Goal: Task Accomplishment & Management: Use online tool/utility

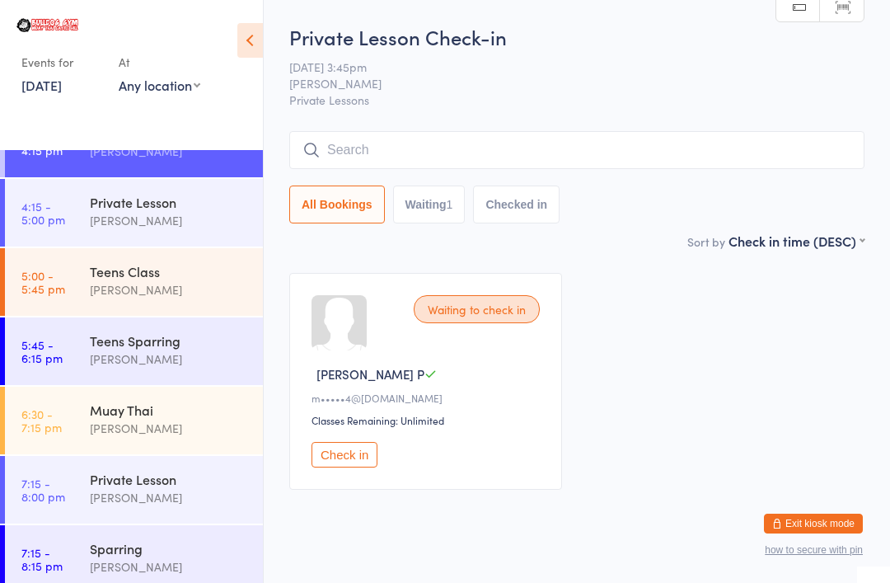
scroll to position [1144, 0]
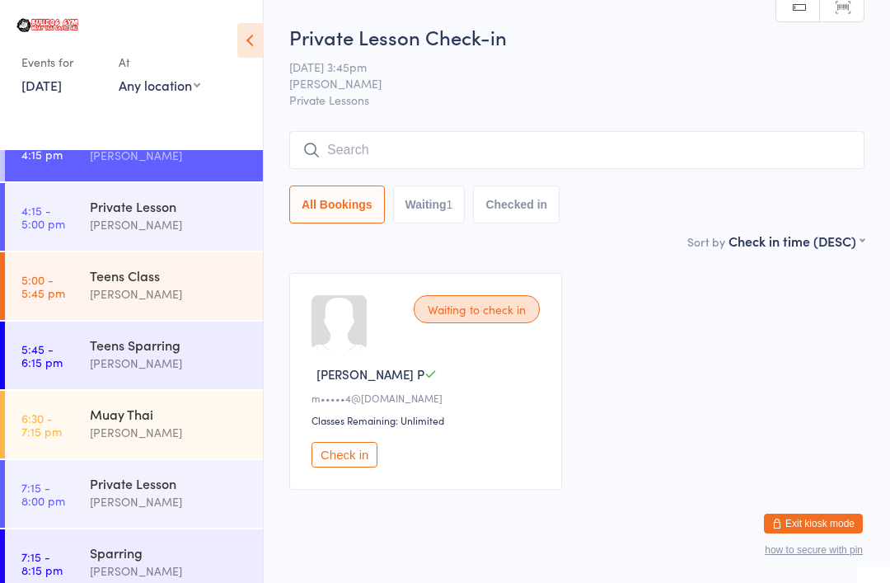
click at [184, 298] on div "[PERSON_NAME]" at bounding box center [169, 293] width 159 height 19
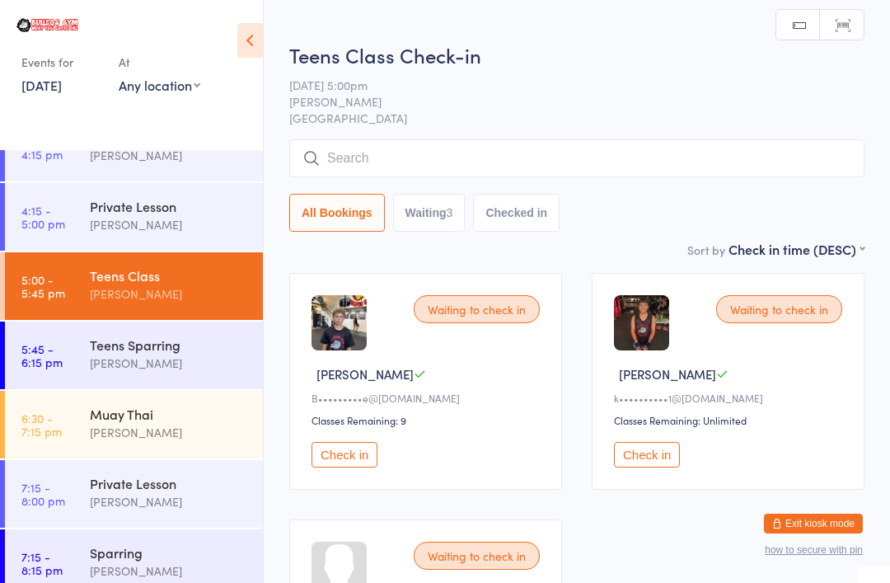
click at [408, 154] on input "search" at bounding box center [576, 158] width 575 height 38
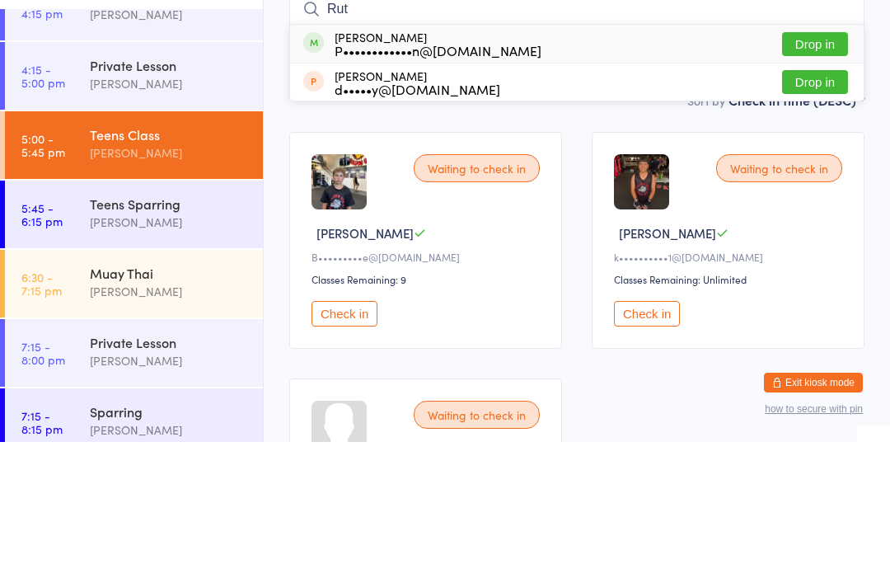
type input "Rut"
click at [808, 166] on div "[PERSON_NAME] P••••••••••••n@[DOMAIN_NAME] Drop in" at bounding box center [577, 185] width 574 height 38
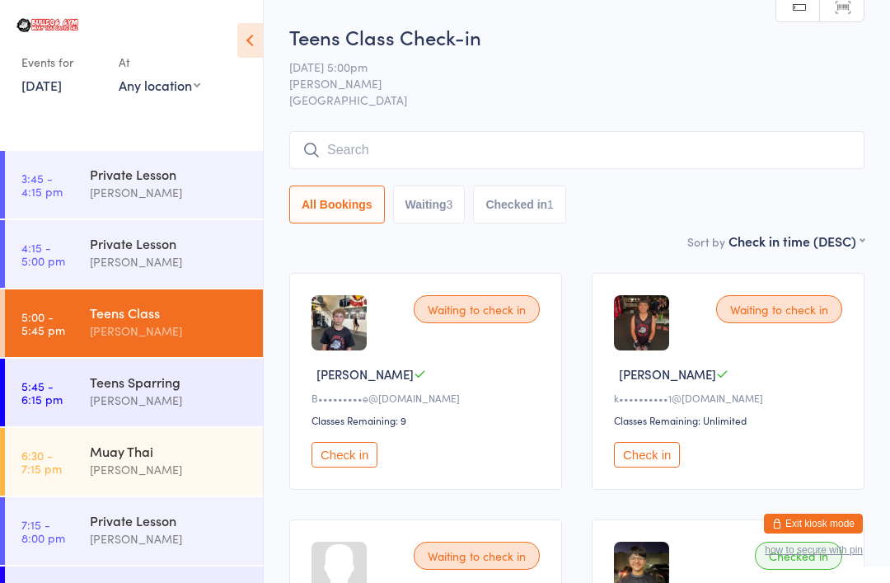
click at [674, 162] on input "search" at bounding box center [576, 150] width 575 height 38
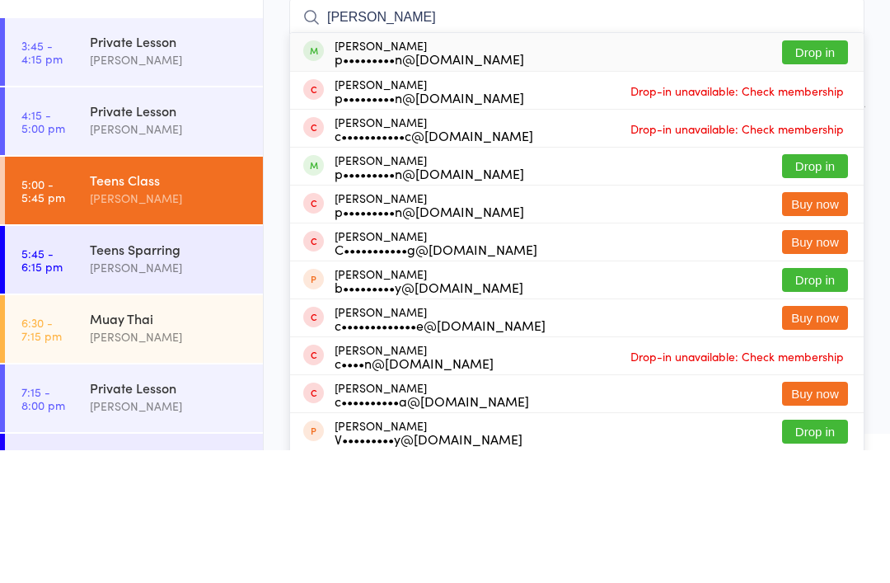
type input "[PERSON_NAME]"
click at [832, 173] on button "Drop in" at bounding box center [815, 185] width 66 height 24
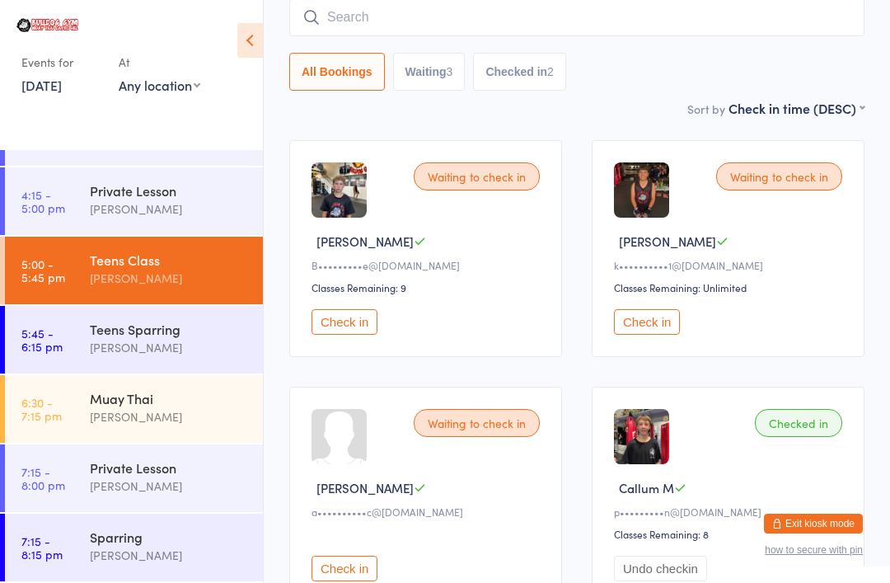
scroll to position [1159, 0]
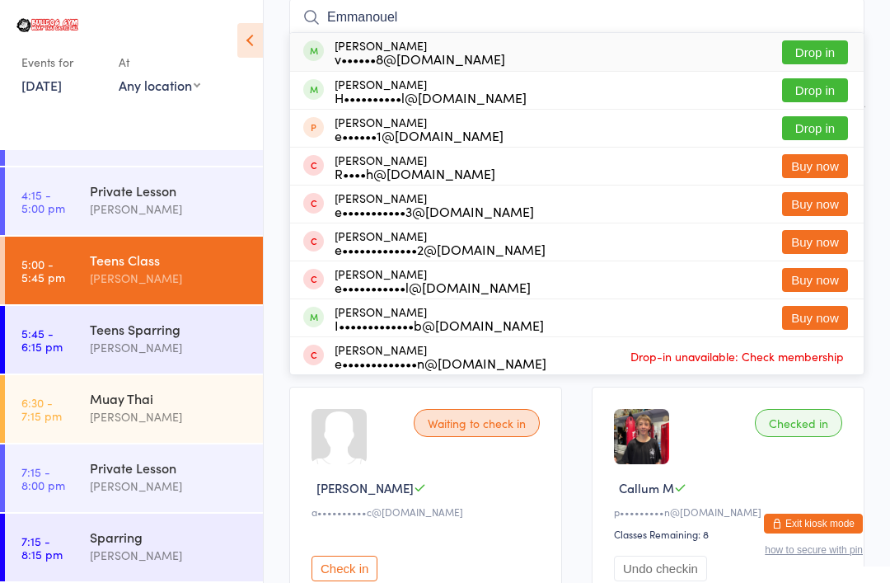
type input "Emmanouel"
click at [815, 43] on button "Drop in" at bounding box center [815, 52] width 66 height 24
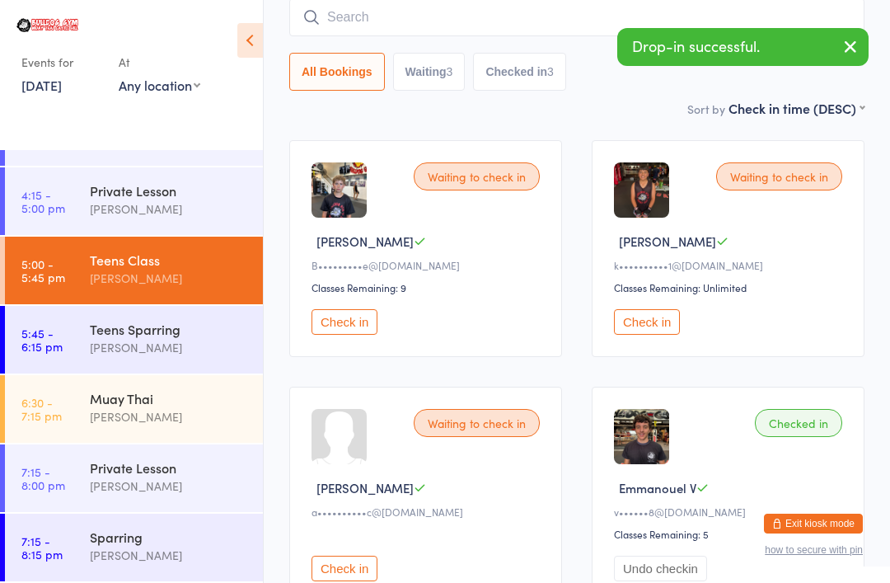
click at [306, 9] on input "search" at bounding box center [576, 17] width 575 height 38
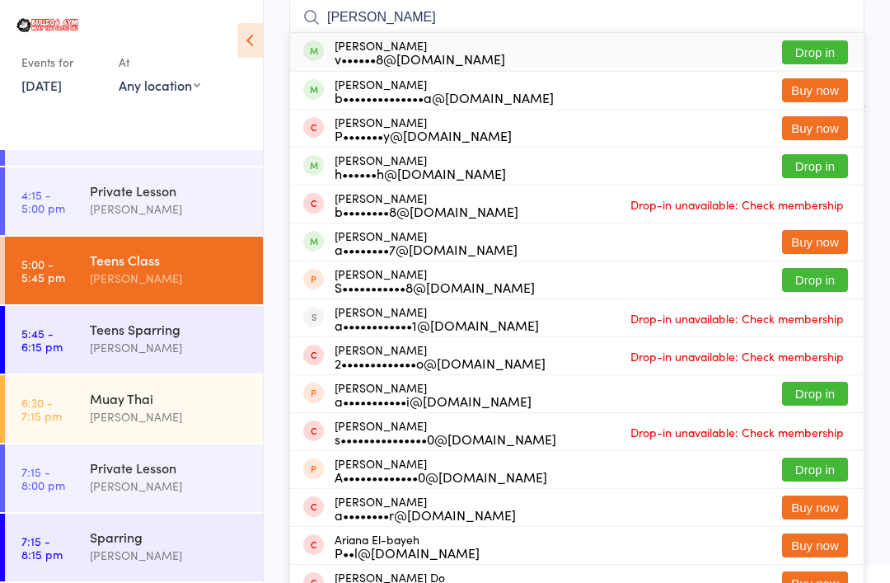
type input "[PERSON_NAME]"
click at [832, 42] on button "Drop in" at bounding box center [815, 52] width 66 height 24
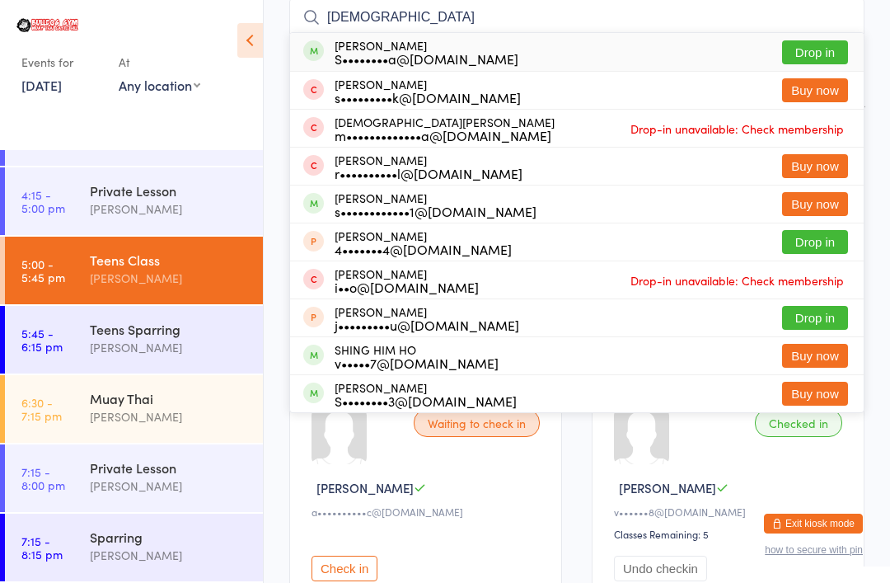
type input "[DEMOGRAPHIC_DATA]"
click at [832, 41] on button "Drop in" at bounding box center [815, 52] width 66 height 24
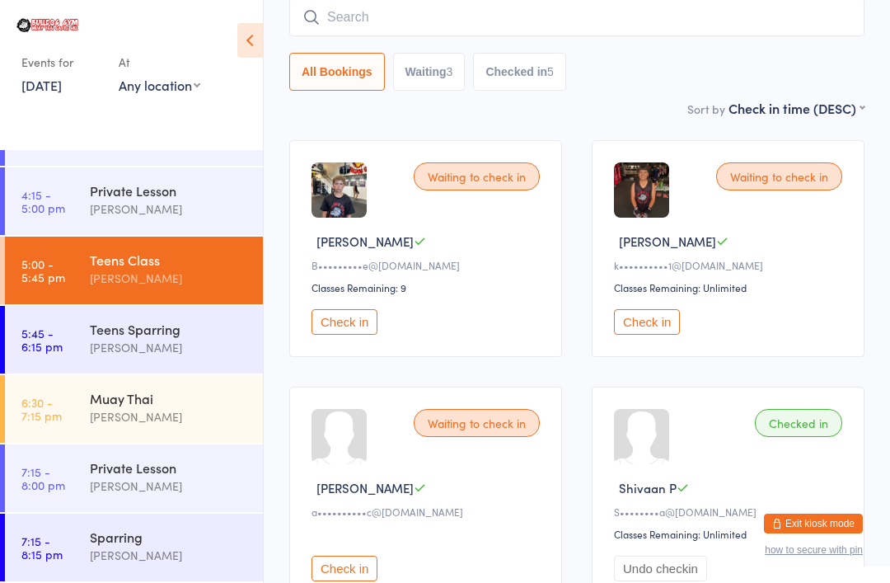
click at [636, 21] on input "search" at bounding box center [576, 17] width 575 height 38
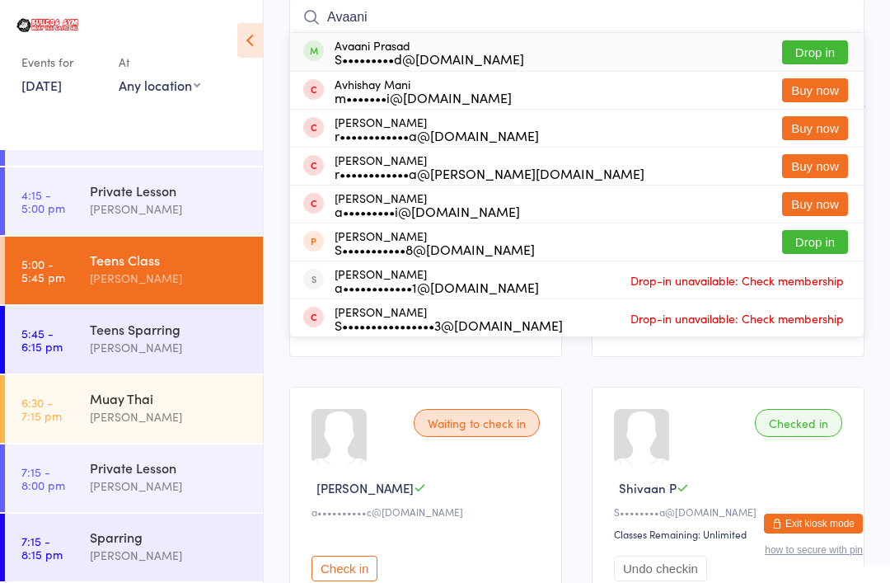
type input "Avaani"
click at [832, 48] on button "Drop in" at bounding box center [815, 52] width 66 height 24
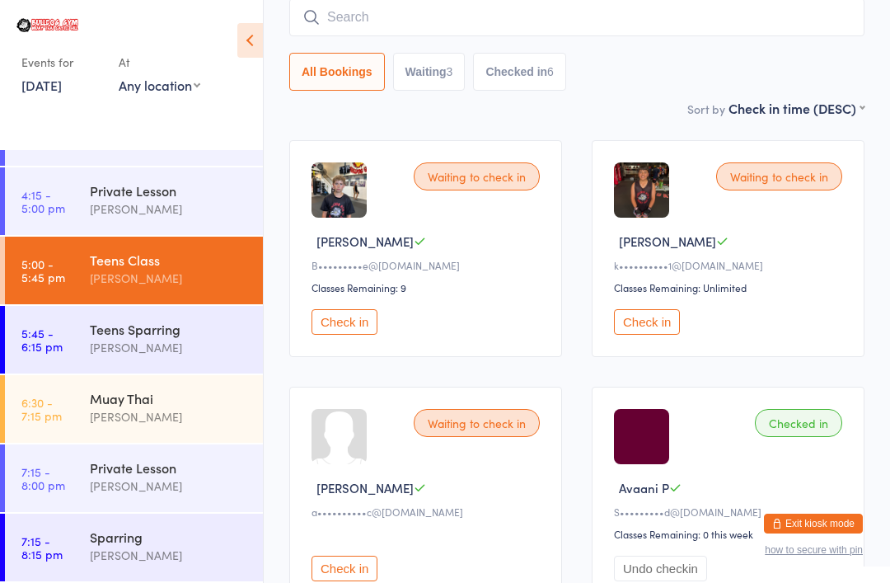
click at [720, 0] on input "search" at bounding box center [576, 17] width 575 height 38
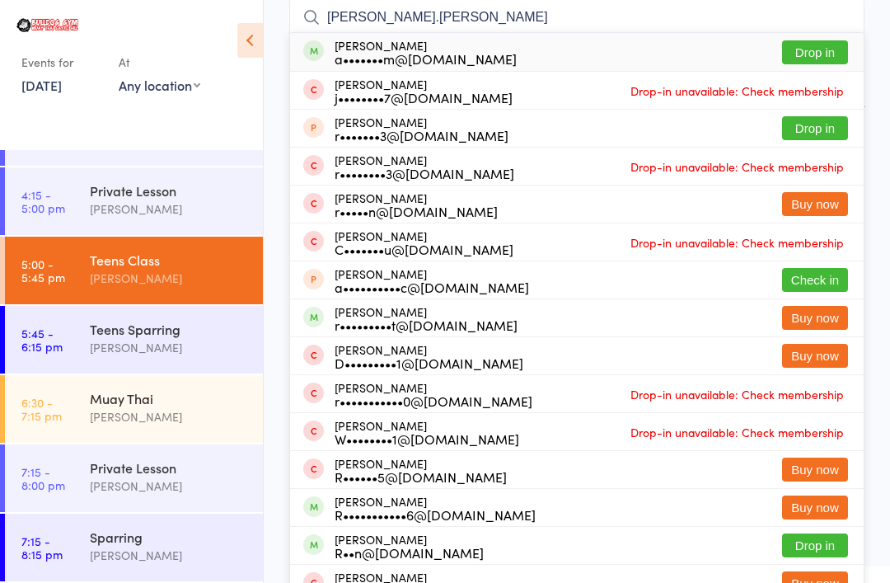
type input "[PERSON_NAME].[PERSON_NAME]"
click at [820, 55] on button "Drop in" at bounding box center [815, 52] width 66 height 24
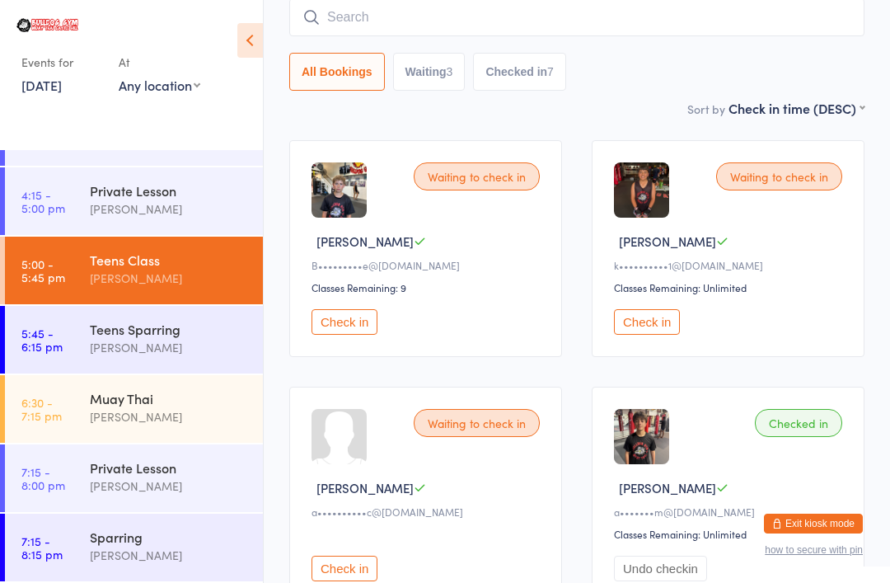
click at [341, 302] on div "Waiting to check in [PERSON_NAME]•••••••••e@[DOMAIN_NAME] Classes Remaining: 9 …" at bounding box center [425, 248] width 273 height 217
click at [347, 329] on button "Check in" at bounding box center [345, 322] width 66 height 26
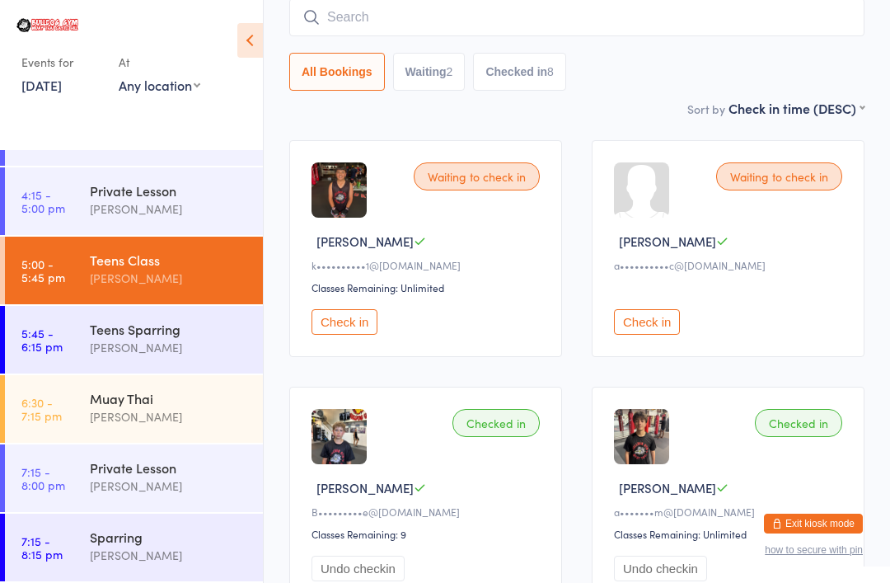
click at [456, 27] on input "search" at bounding box center [576, 17] width 575 height 38
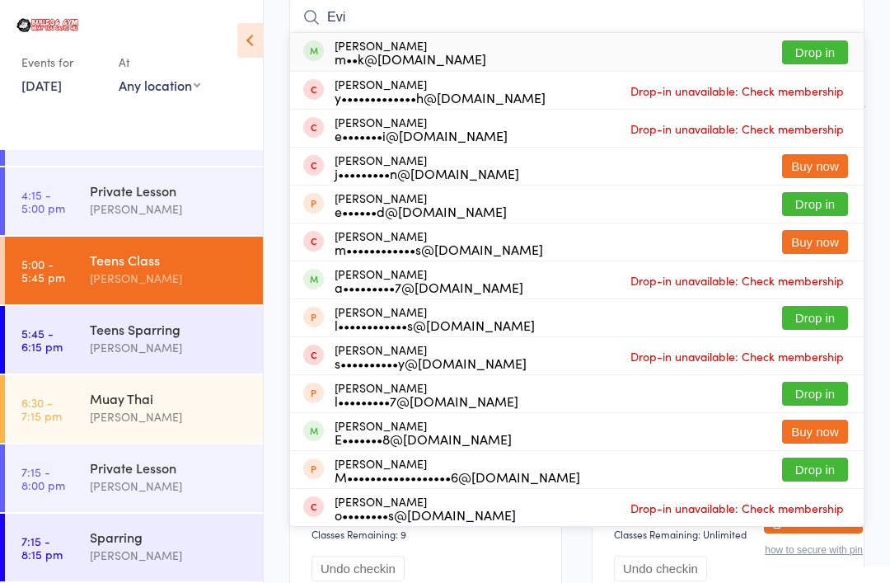
type input "Evi"
click at [832, 53] on button "Drop in" at bounding box center [815, 52] width 66 height 24
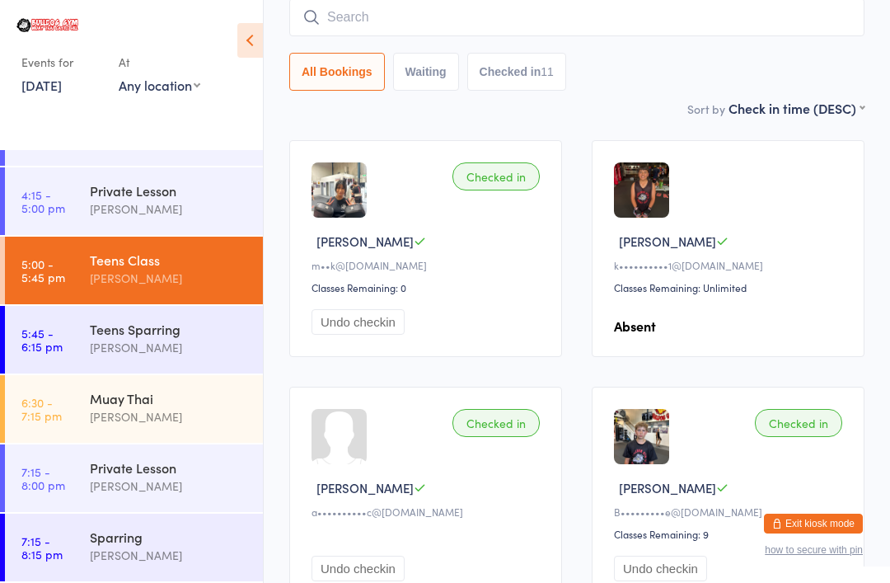
scroll to position [1107, 0]
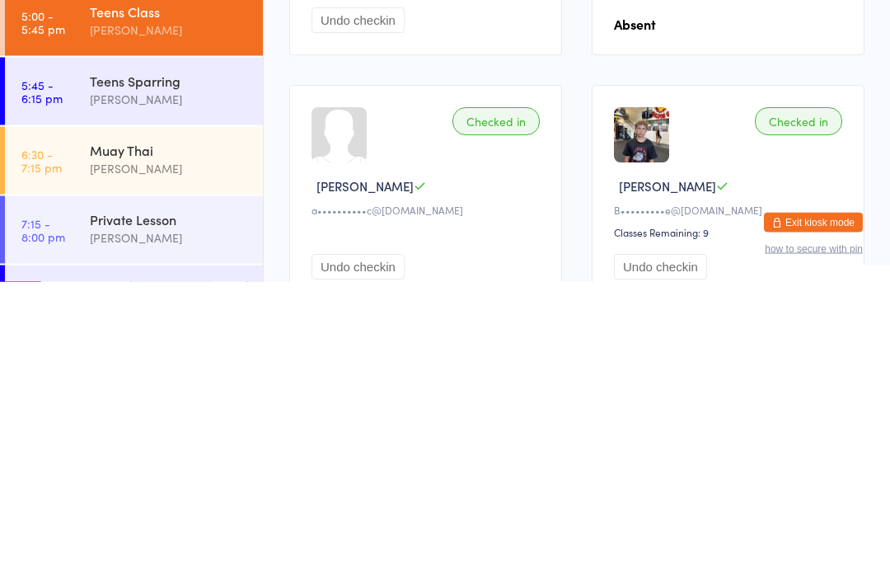
click at [203, 442] on div "Muay Thai" at bounding box center [169, 451] width 159 height 18
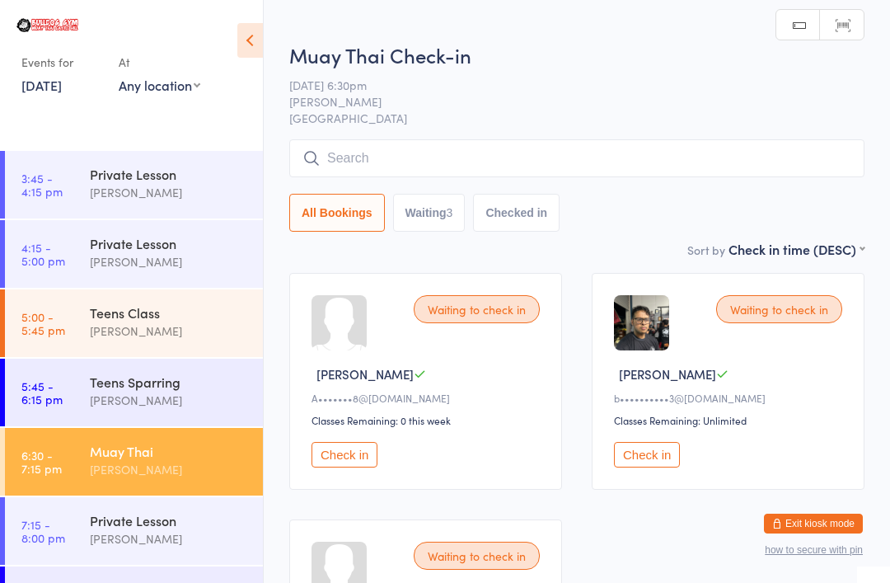
click at [440, 159] on input "search" at bounding box center [576, 158] width 575 height 38
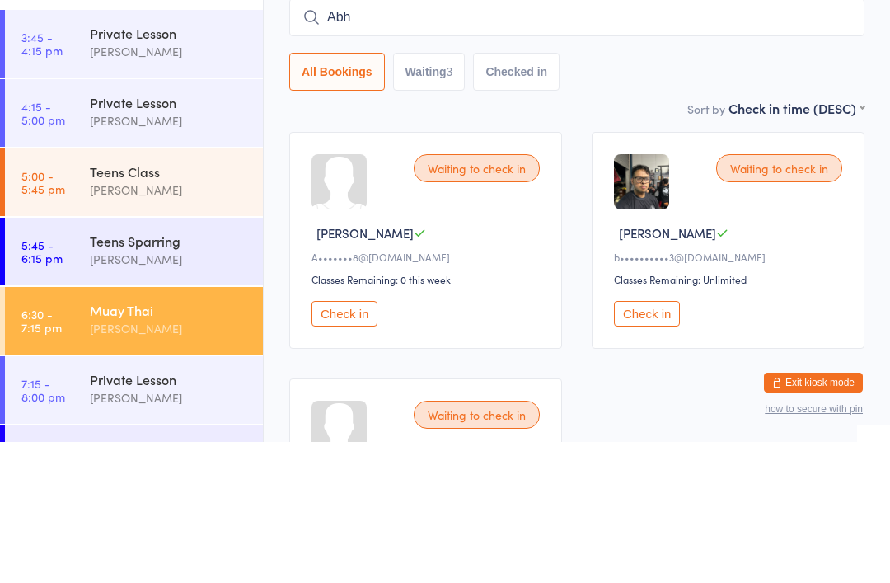
type input "Abha"
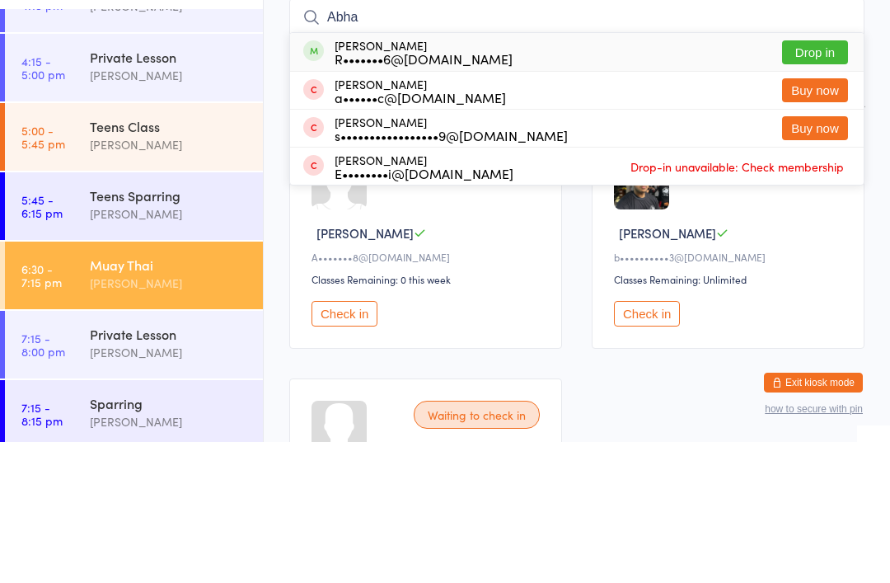
click at [74, 313] on link "5:45 - 6:15 pm Teens Sparring [PERSON_NAME]" at bounding box center [134, 347] width 258 height 68
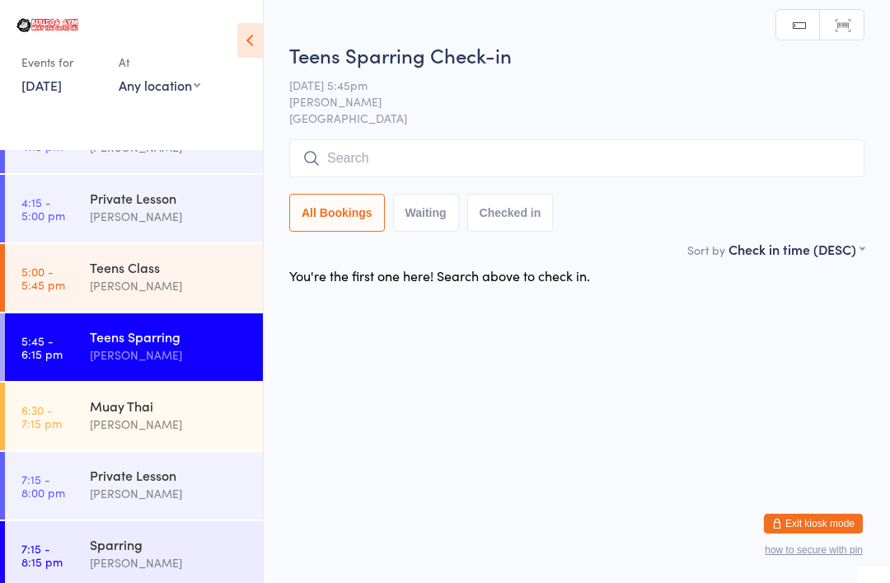
click at [744, 165] on input "search" at bounding box center [576, 158] width 575 height 38
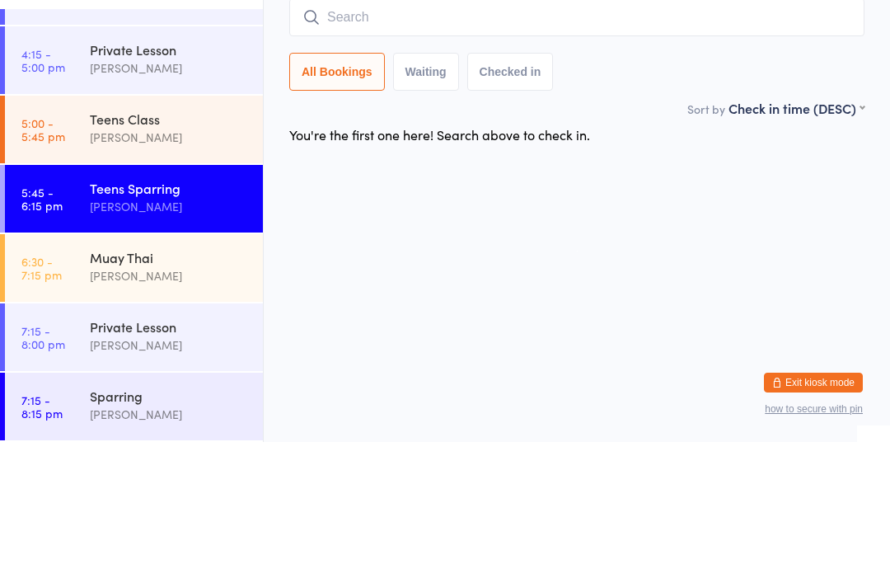
scroll to position [1159, 0]
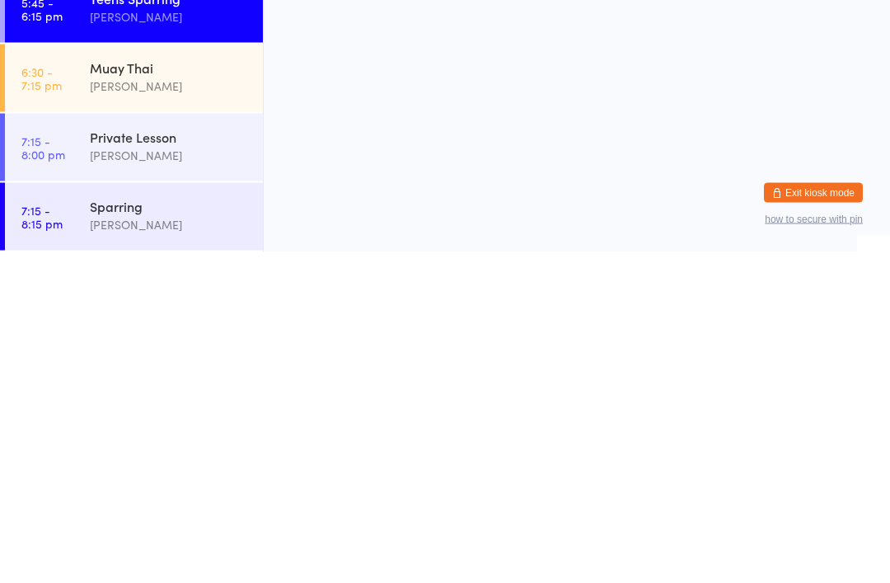
click at [49, 396] on time "6:30 - 7:15 pm" at bounding box center [41, 409] width 40 height 26
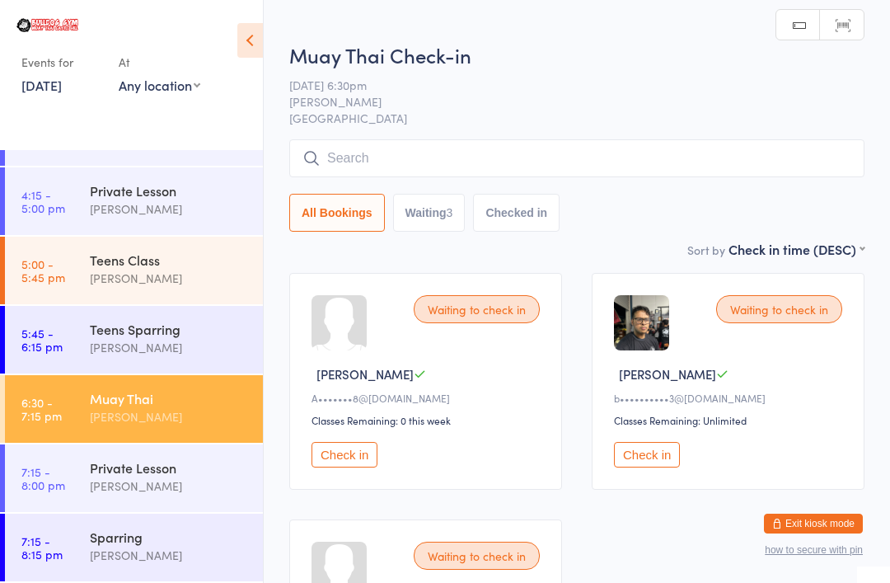
click at [627, 175] on input "search" at bounding box center [576, 158] width 575 height 38
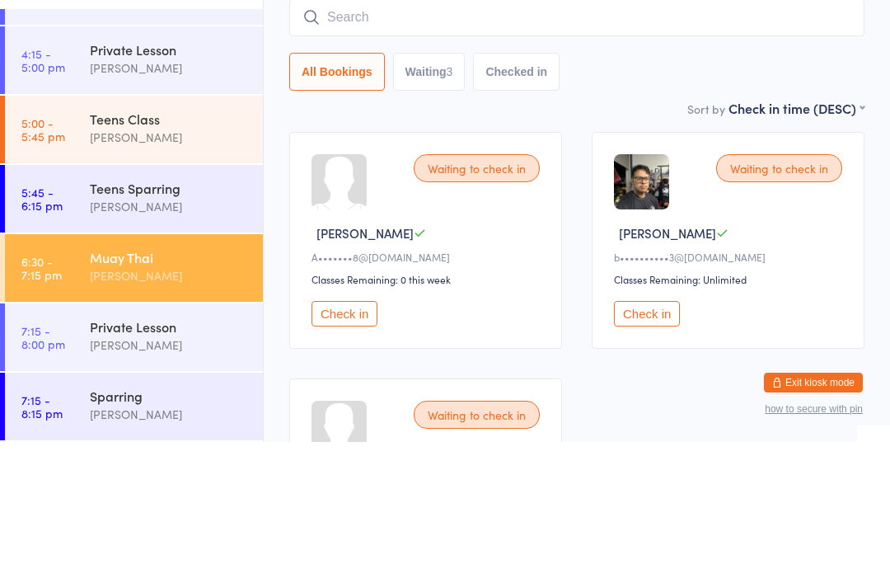
type input "B"
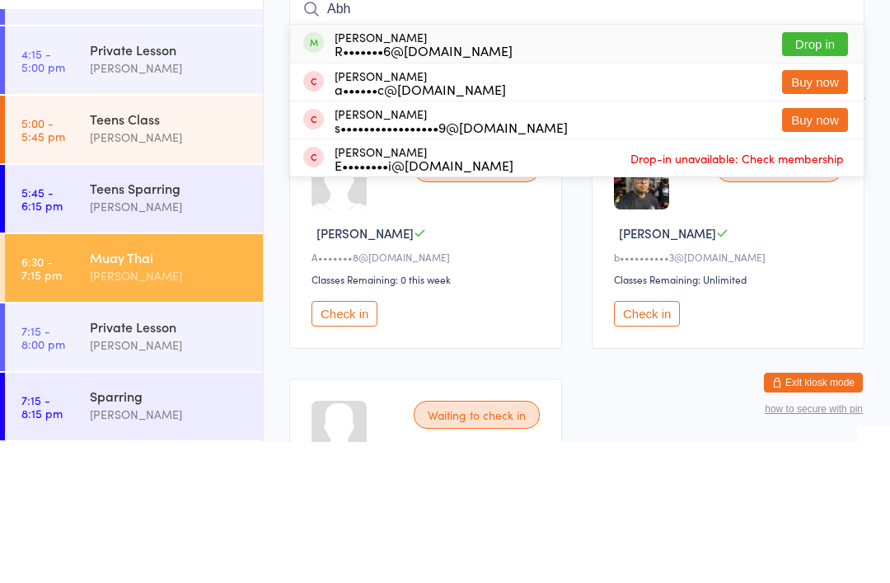
type input "Abh"
click at [823, 173] on button "Drop in" at bounding box center [815, 185] width 66 height 24
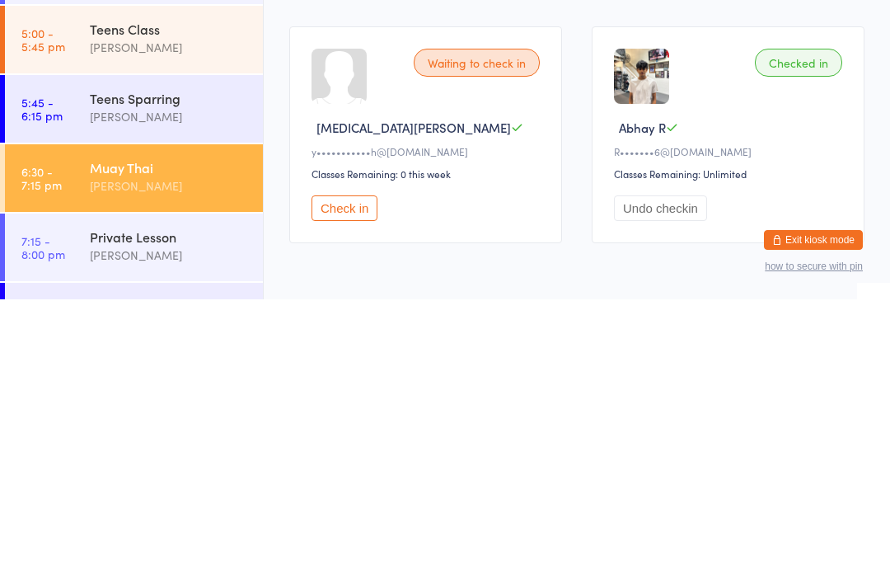
scroll to position [213, 0]
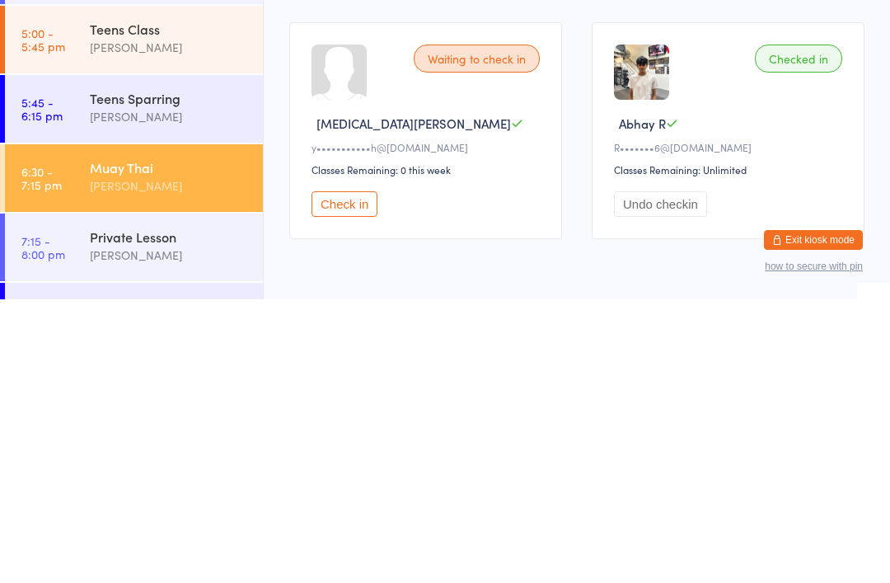
click at [98, 391] on div "[PERSON_NAME]" at bounding box center [169, 400] width 159 height 19
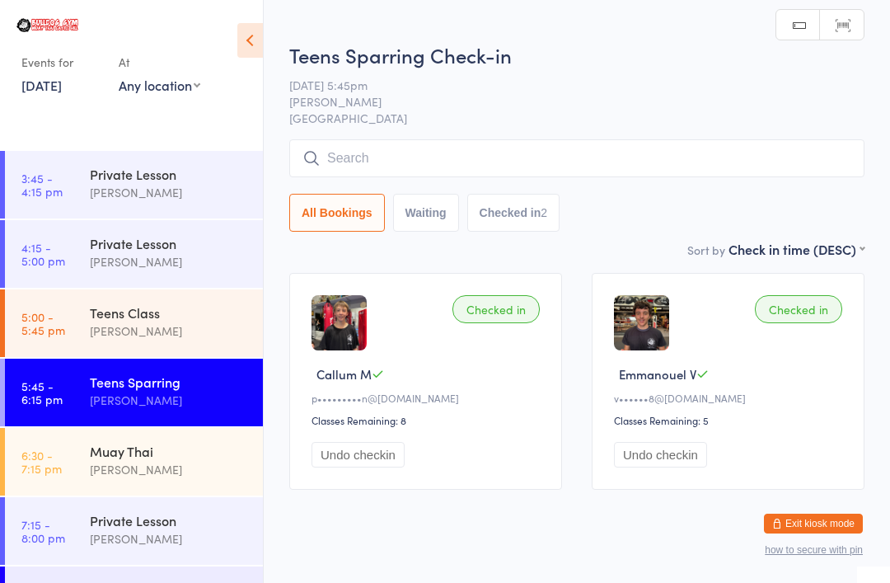
click at [130, 452] on div "Muay Thai" at bounding box center [169, 451] width 159 height 18
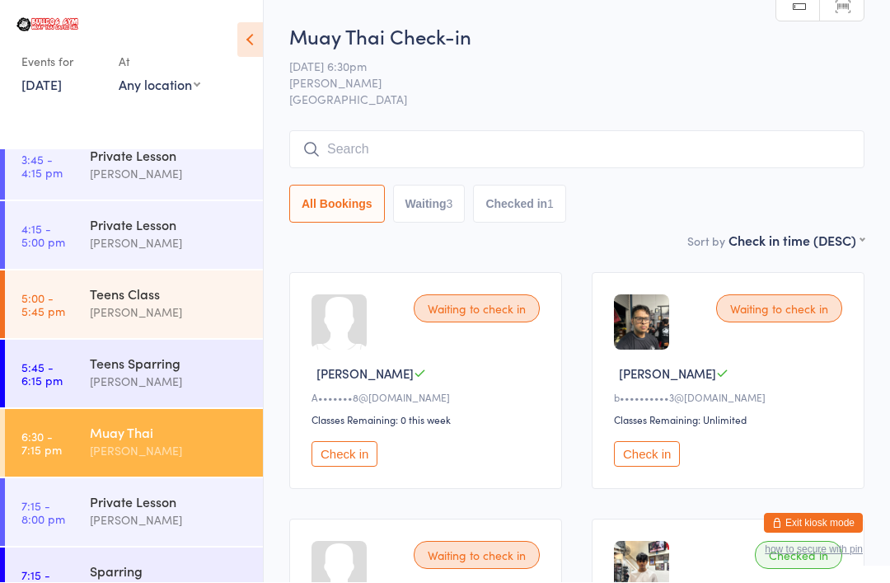
scroll to position [1107, 0]
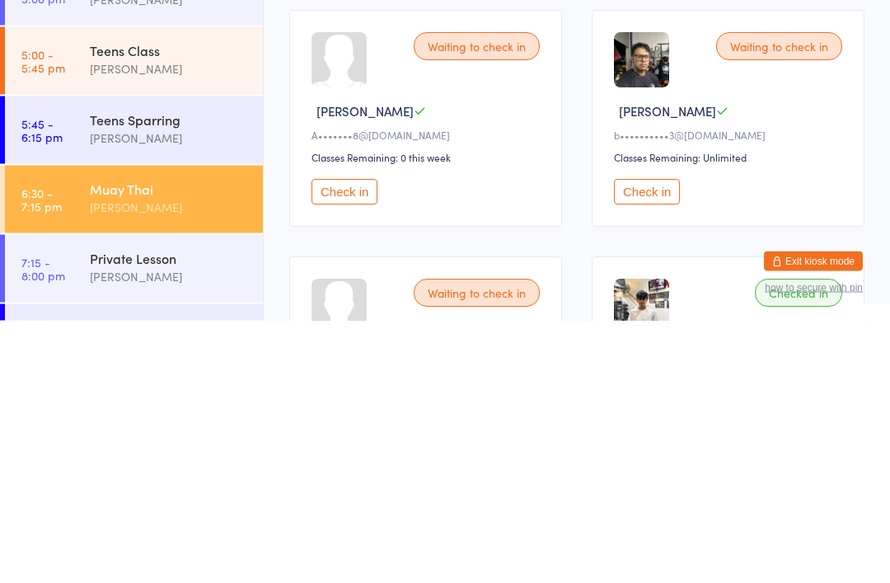
click at [206, 442] on div "Muay Thai" at bounding box center [169, 451] width 159 height 18
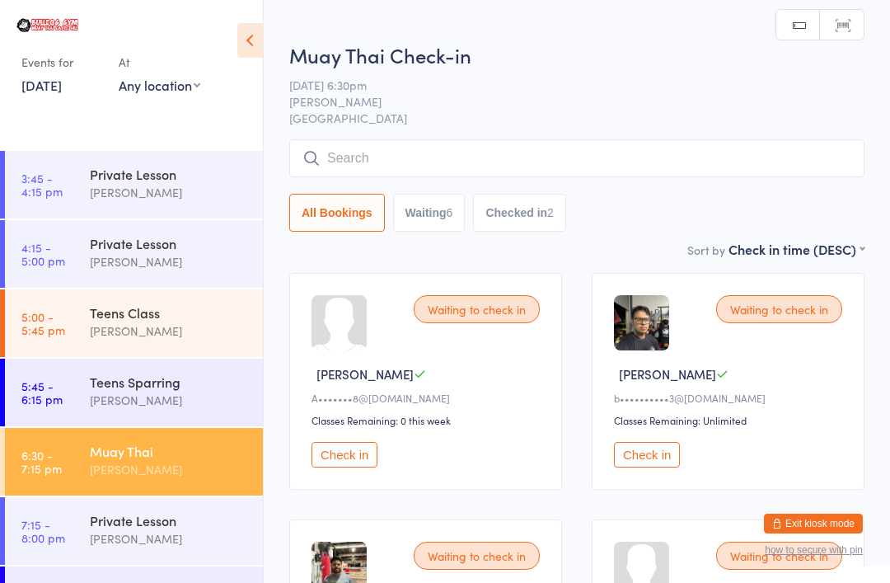
click at [459, 162] on input "search" at bounding box center [576, 158] width 575 height 38
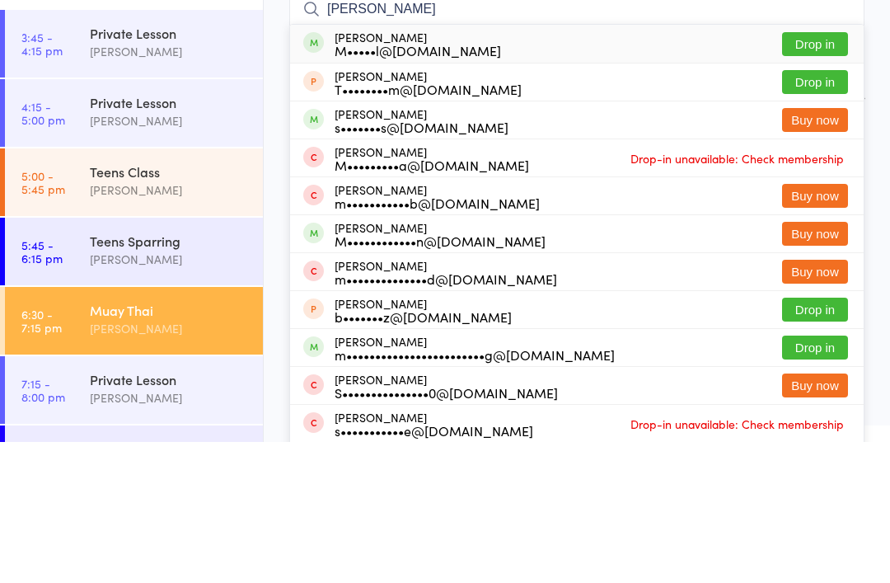
type input "[PERSON_NAME]"
click at [820, 173] on button "Drop in" at bounding box center [815, 185] width 66 height 24
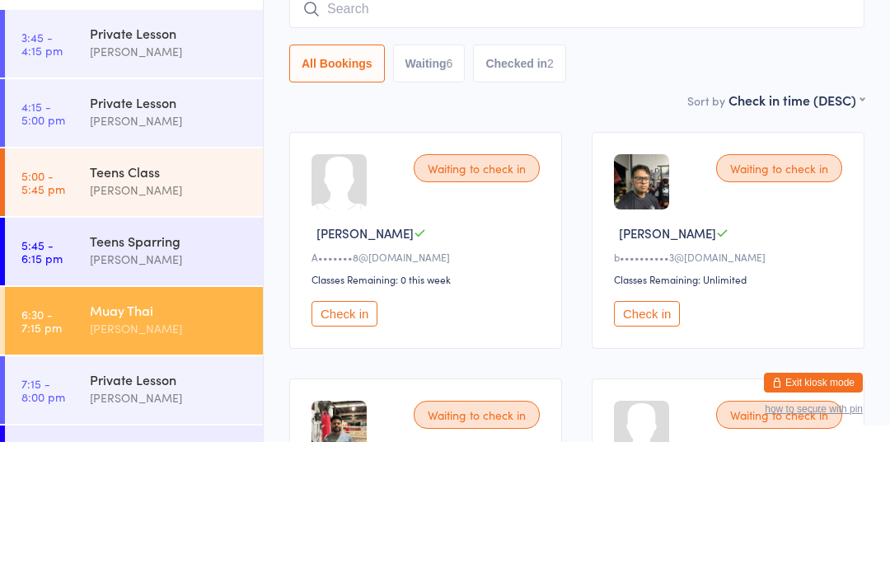
scroll to position [141, 0]
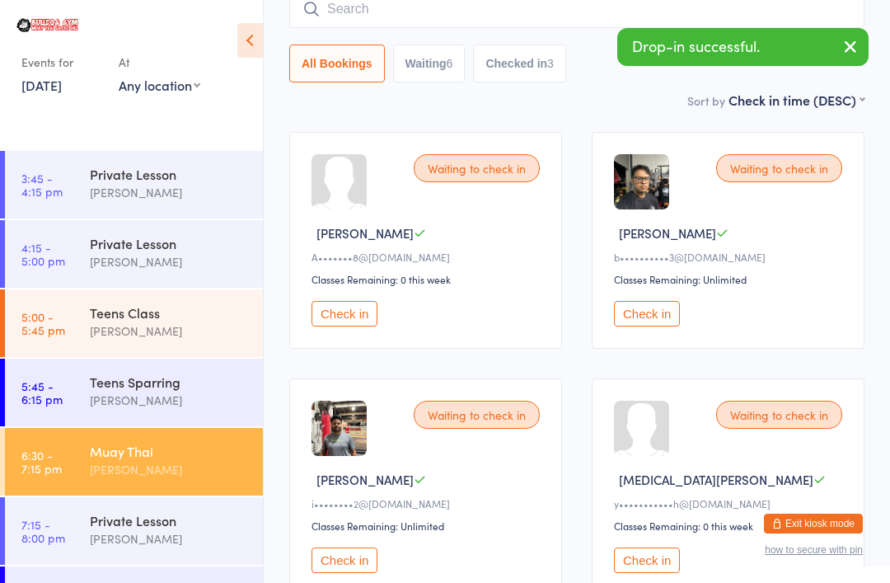
click at [632, 3] on input "search" at bounding box center [576, 9] width 575 height 38
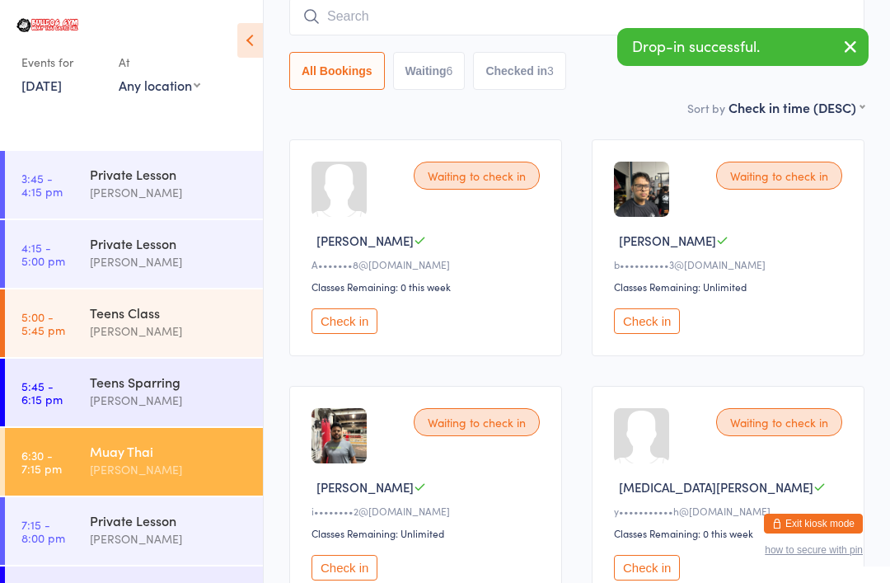
scroll to position [133, 0]
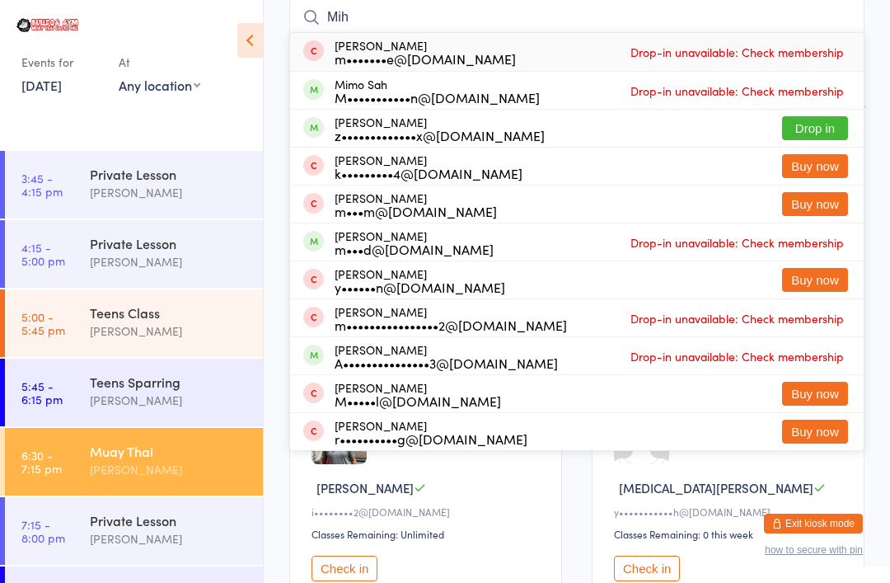
type input "Mih"
click at [817, 119] on button "Drop in" at bounding box center [815, 128] width 66 height 24
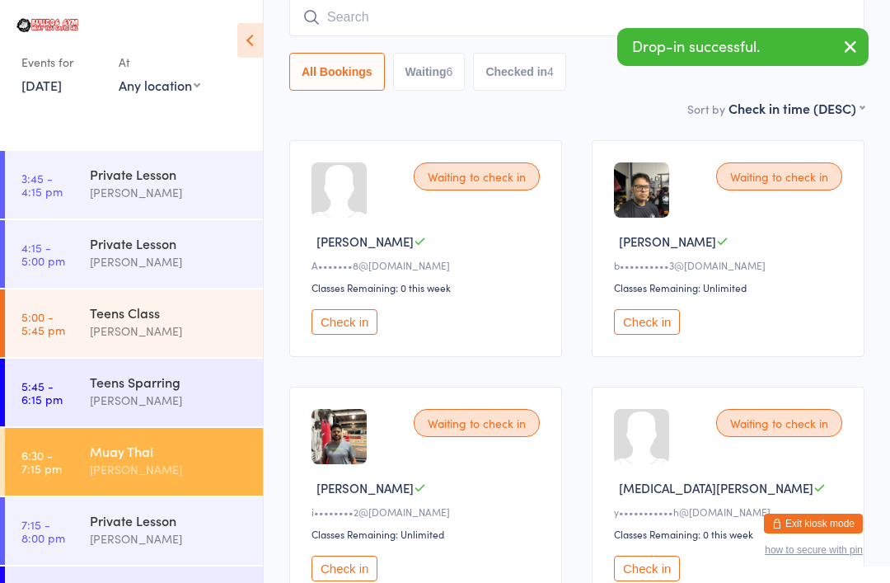
click at [377, 324] on button "Check in" at bounding box center [345, 322] width 66 height 26
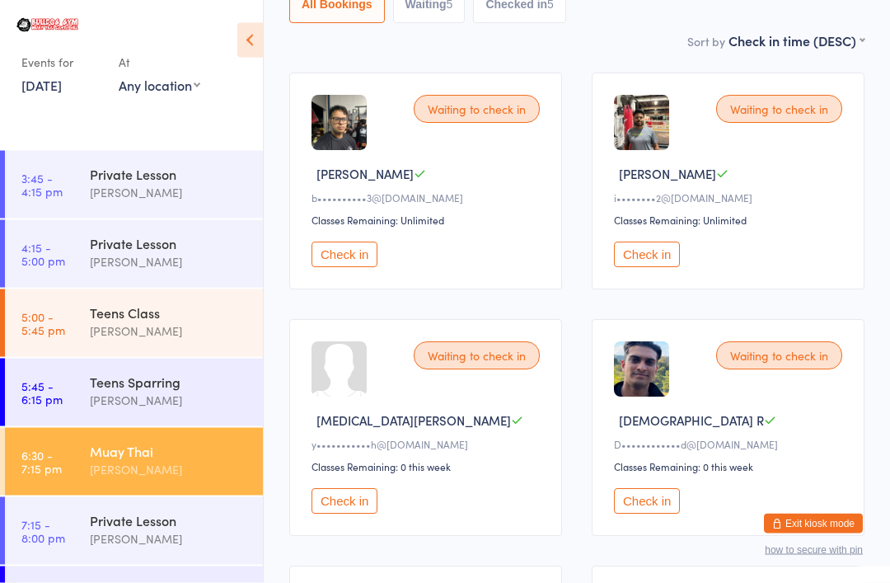
scroll to position [218, 0]
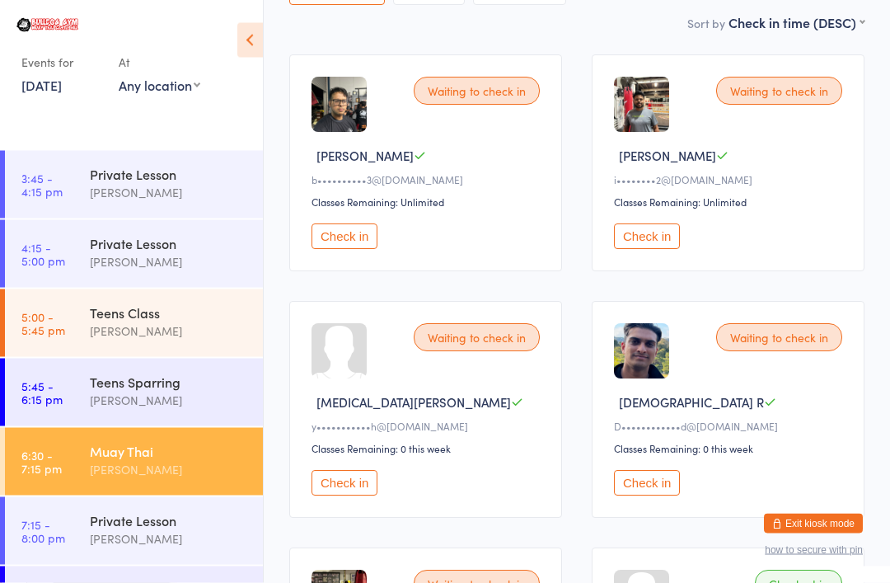
click at [346, 486] on button "Check in" at bounding box center [345, 484] width 66 height 26
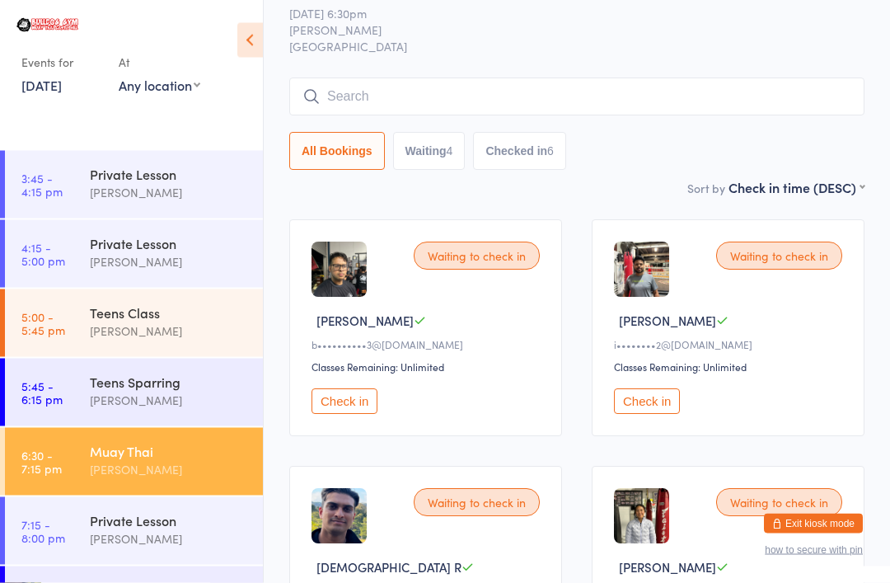
scroll to position [0, 0]
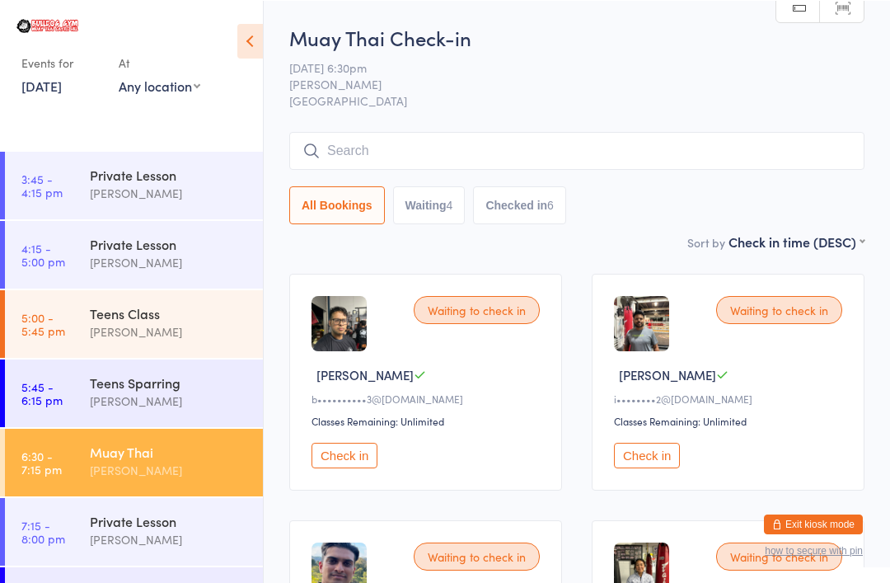
click at [358, 146] on input "search" at bounding box center [576, 150] width 575 height 38
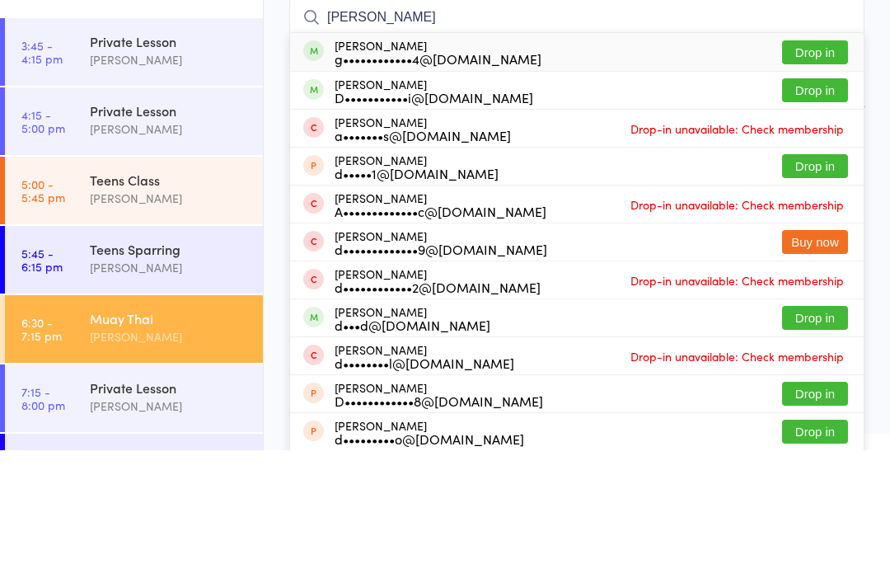
type input "[PERSON_NAME]"
click at [811, 173] on button "Drop in" at bounding box center [815, 185] width 66 height 24
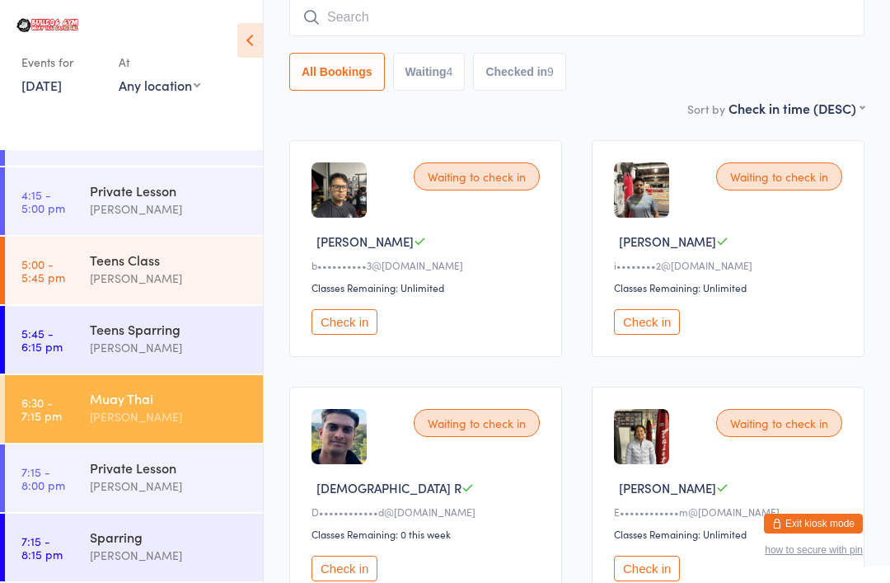
scroll to position [1159, 0]
click at [67, 322] on link "5:45 - 6:15 pm Teens Sparring [PERSON_NAME]" at bounding box center [134, 340] width 258 height 68
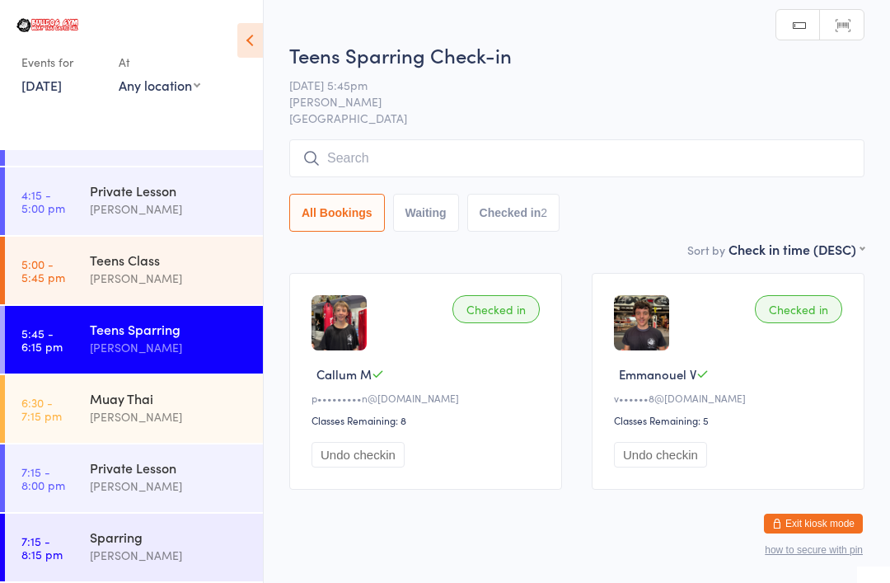
click at [715, 129] on div "Teens Sparring Check-in [DATE] 5:45pm [PERSON_NAME] Bulldog Gym Castle Hill Man…" at bounding box center [576, 140] width 575 height 199
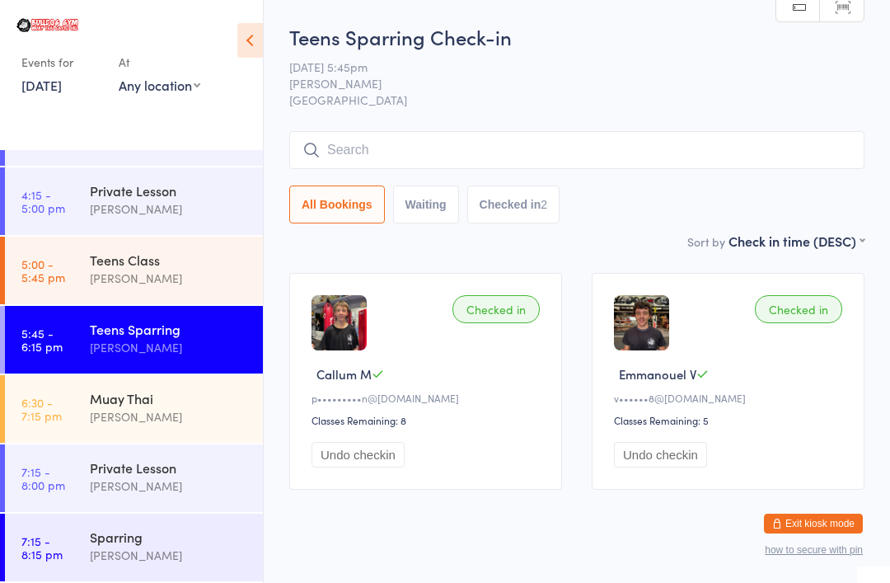
click at [160, 403] on div "Muay Thai" at bounding box center [169, 398] width 159 height 18
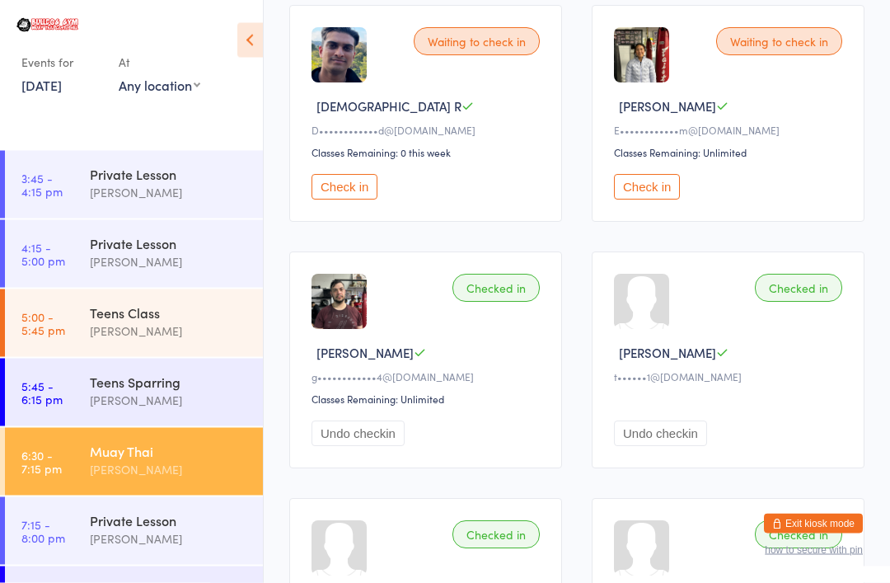
scroll to position [514, 0]
click at [633, 191] on button "Check in" at bounding box center [647, 187] width 66 height 26
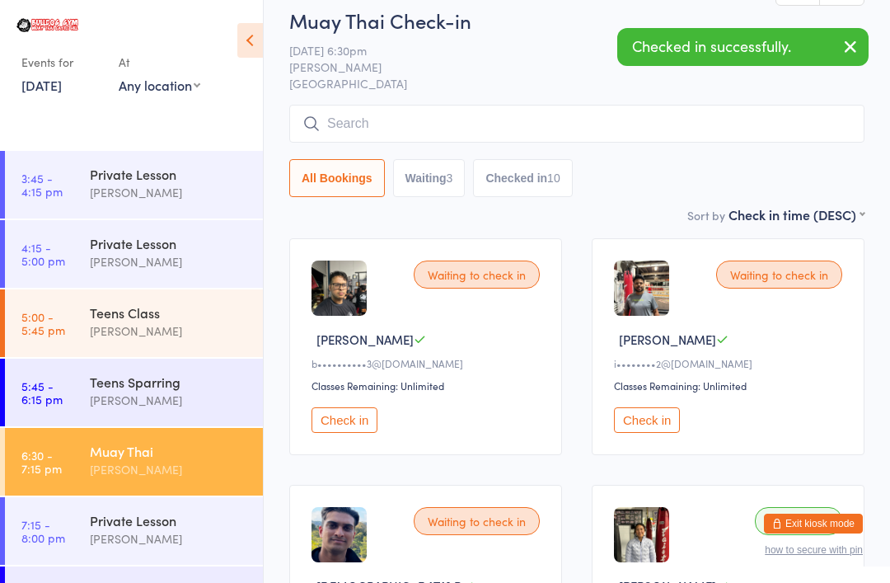
scroll to position [0, 0]
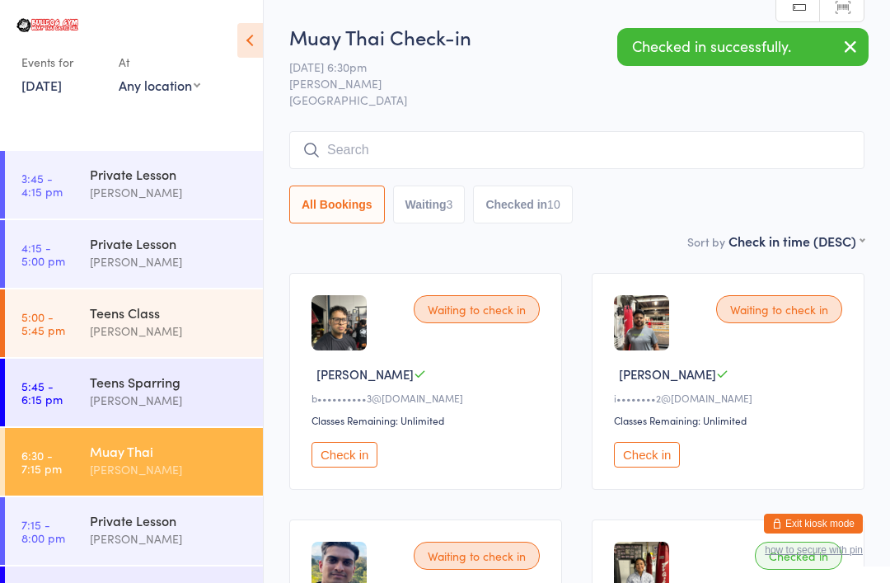
click at [642, 459] on button "Check in" at bounding box center [647, 455] width 66 height 26
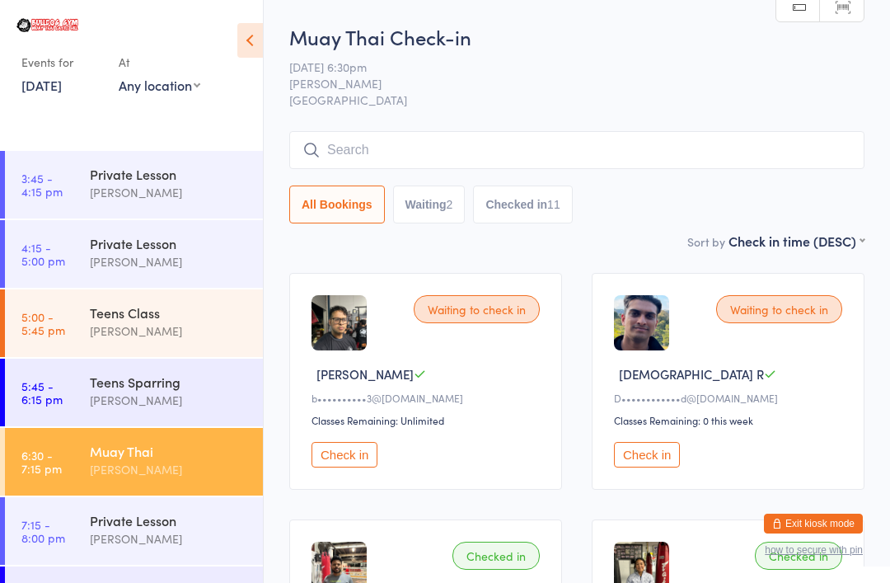
click at [724, 138] on input "search" at bounding box center [576, 150] width 575 height 38
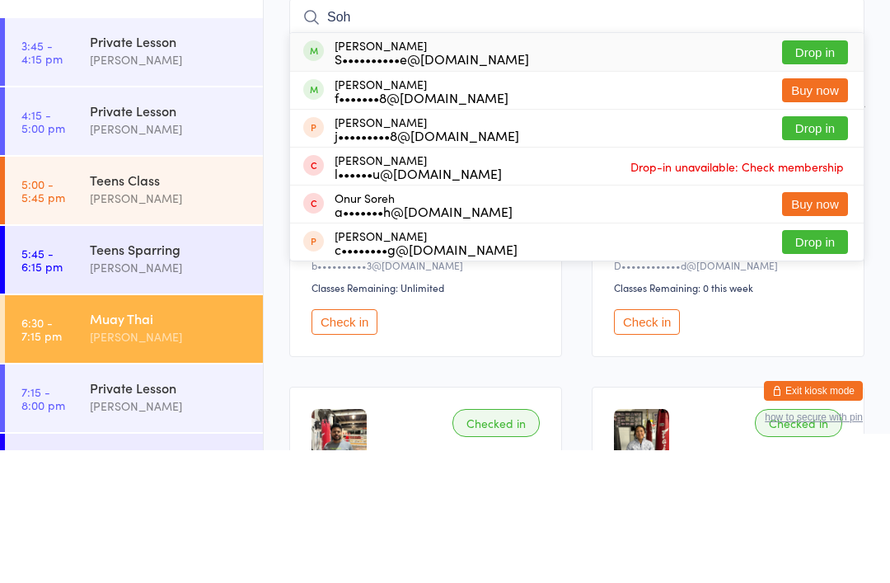
type input "Soh"
click at [826, 173] on button "Drop in" at bounding box center [815, 185] width 66 height 24
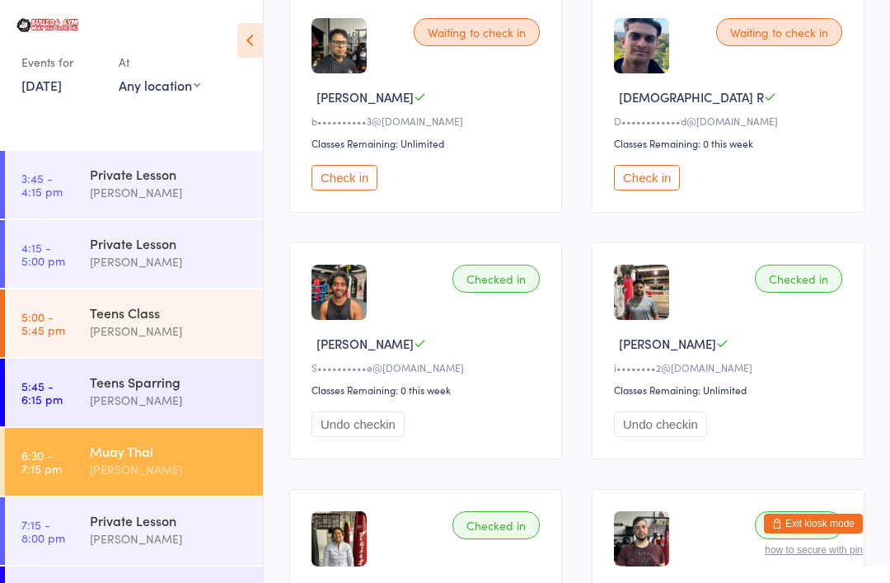
scroll to position [280, 0]
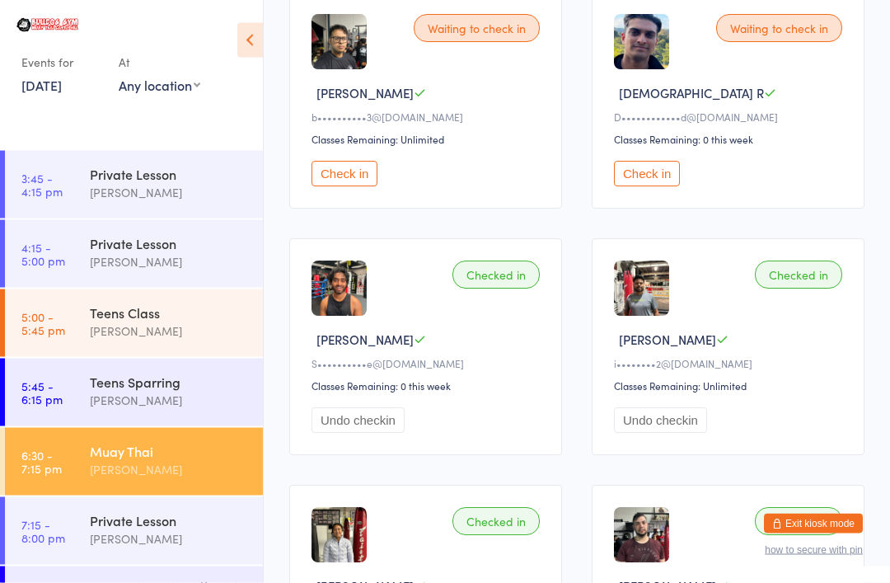
click at [655, 174] on button "Check in" at bounding box center [647, 175] width 66 height 26
